Goal: Task Accomplishment & Management: Complete application form

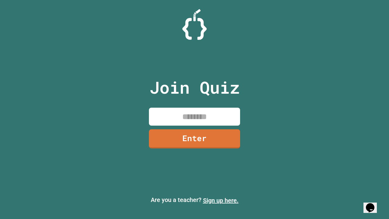
click at [221, 200] on link "Sign up here." at bounding box center [221, 200] width 36 height 7
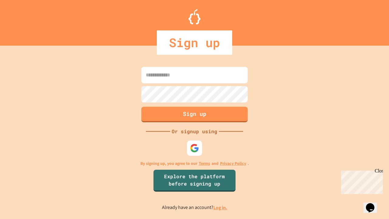
click at [221, 207] on link "Log in." at bounding box center [220, 207] width 14 height 6
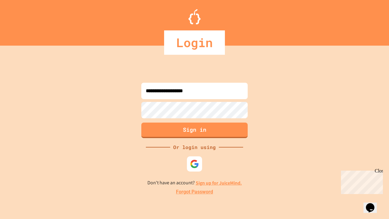
type input "**********"
